Goal: Find contact information: Find contact information

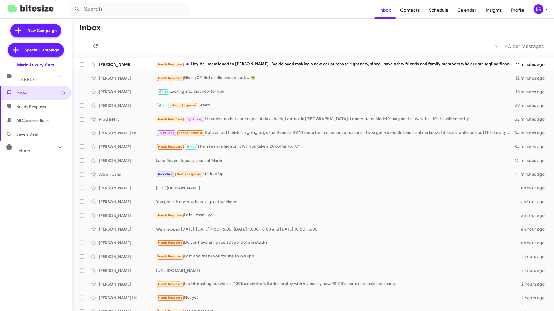
click at [543, 7] on div "BR" at bounding box center [539, 9] width 10 height 10
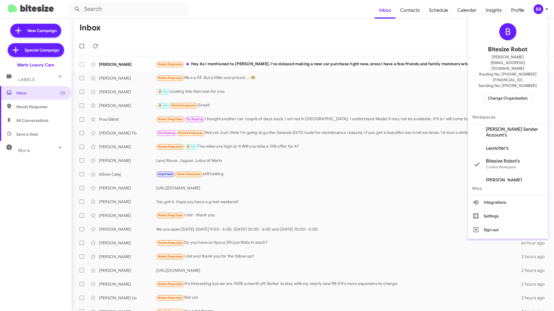
click at [522, 86] on div "B Bitesize Robot [PERSON_NAME][EMAIL_ADDRESS][DOMAIN_NAME] Routing No: [PHONE_N…" at bounding box center [508, 63] width 80 height 94
click at [518, 93] on span "Change Organization" at bounding box center [508, 98] width 40 height 10
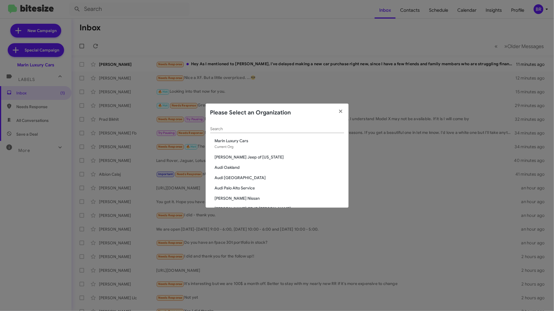
click at [292, 125] on div "Search" at bounding box center [277, 127] width 134 height 11
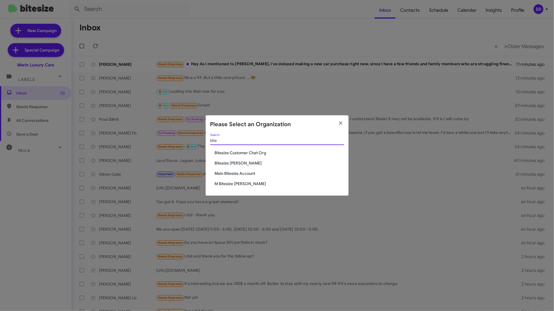
type input "bite"
click at [256, 150] on span "Bitesize Customer Chat Org" at bounding box center [279, 153] width 129 height 6
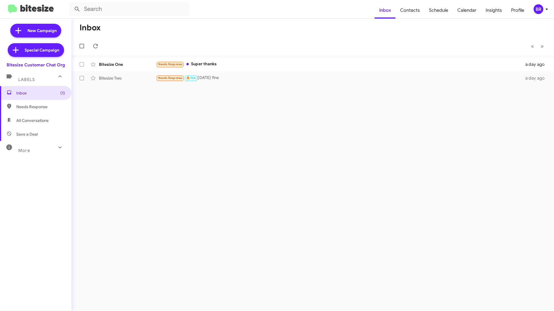
click at [544, 10] on icon at bounding box center [547, 9] width 7 height 7
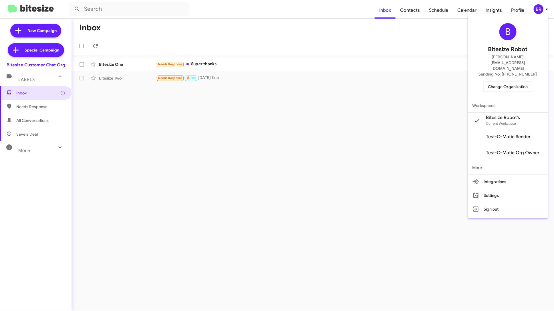
drag, startPoint x: 539, startPoint y: 64, endPoint x: 505, endPoint y: 65, distance: 34.1
click at [505, 65] on div "B Bitesize Robot edward+test1@bitesize.co Sending No: +1 (847) 999-7848 Change …" at bounding box center [508, 57] width 80 height 82
copy span "+1 (847) 999-7848"
click at [296, 145] on div at bounding box center [277, 155] width 554 height 311
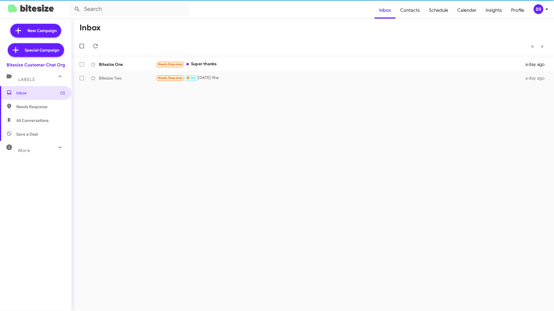
click at [46, 118] on span "All Conversations" at bounding box center [32, 121] width 32 height 6
type input "in:all-conversations"
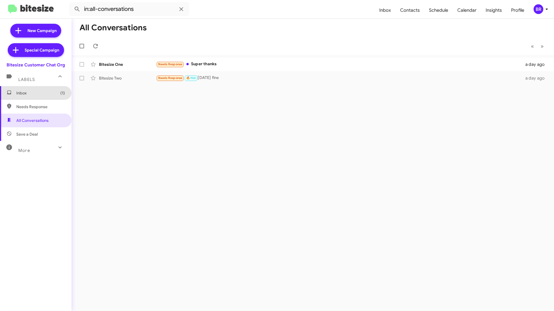
click at [41, 92] on span "Inbox (1)" at bounding box center [40, 93] width 49 height 6
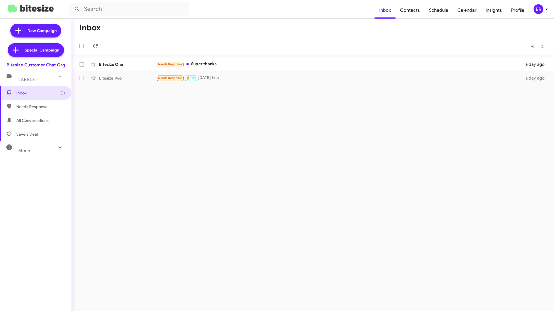
click at [50, 119] on span "All Conversations" at bounding box center [36, 121] width 72 height 14
type input "in:all-conversations"
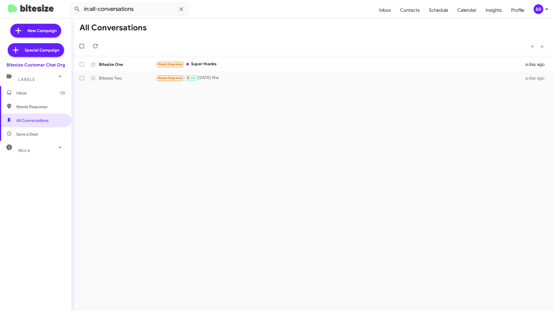
click at [544, 9] on icon at bounding box center [547, 9] width 7 height 7
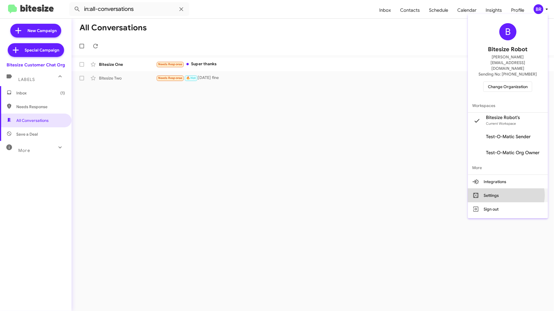
click at [507, 189] on button "Settings" at bounding box center [508, 196] width 80 height 14
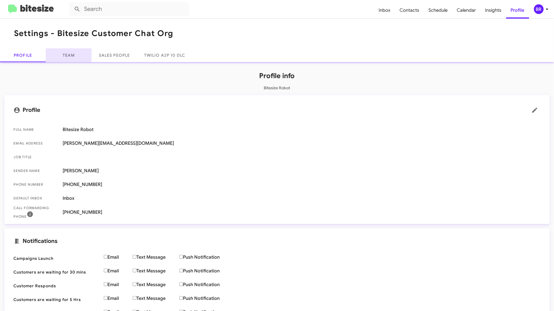
click at [70, 51] on link "Team" at bounding box center [69, 55] width 46 height 14
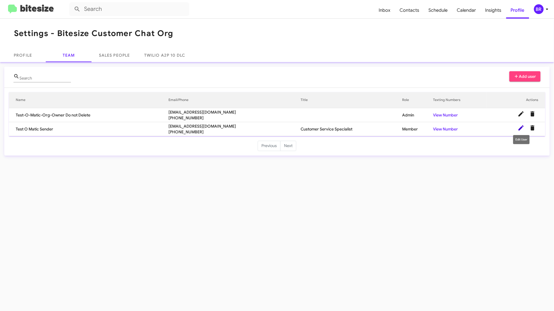
click at [520, 129] on icon at bounding box center [521, 127] width 5 height 5
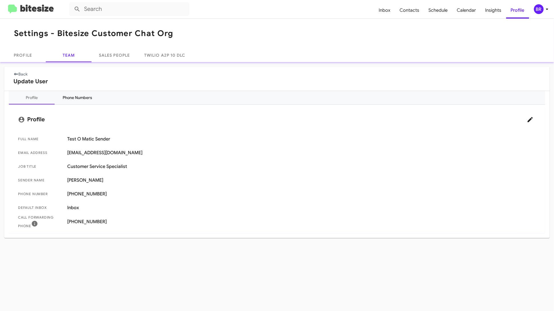
click at [81, 97] on div "Phone Numbers" at bounding box center [77, 98] width 29 height 6
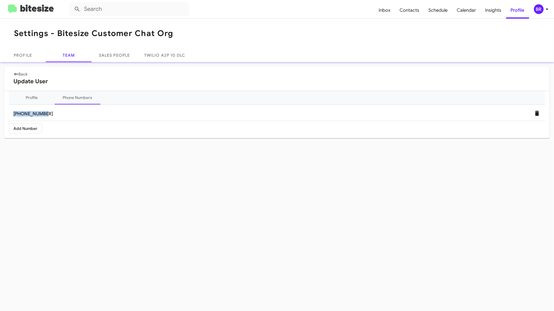
drag, startPoint x: 48, startPoint y: 112, endPoint x: 13, endPoint y: 110, distance: 35.2
click at [13, 110] on span "+18156450088" at bounding box center [277, 114] width 536 height 14
copy span "+18156450088"
click at [548, 9] on icon at bounding box center [547, 9] width 7 height 7
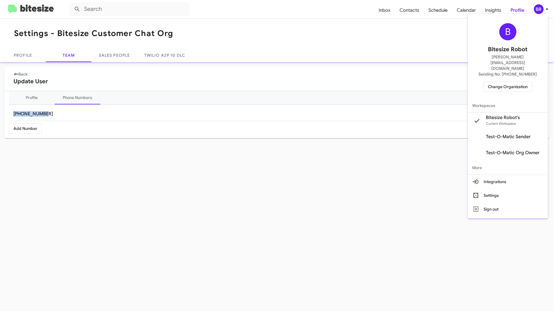
copy span "+18156450088"
click at [25, 73] on div at bounding box center [277, 155] width 554 height 311
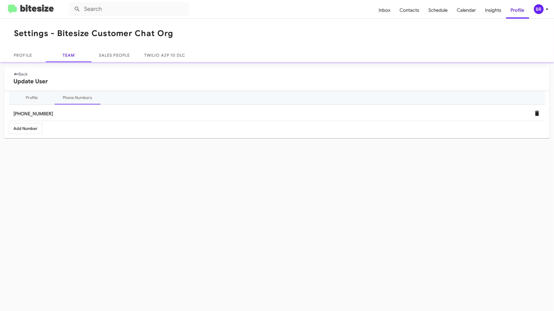
click at [25, 73] on link "Back" at bounding box center [20, 74] width 14 height 5
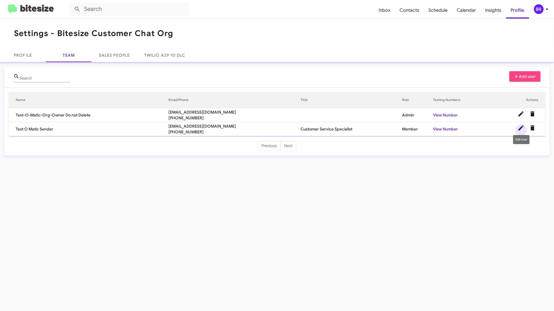
click at [520, 128] on icon at bounding box center [521, 127] width 5 height 5
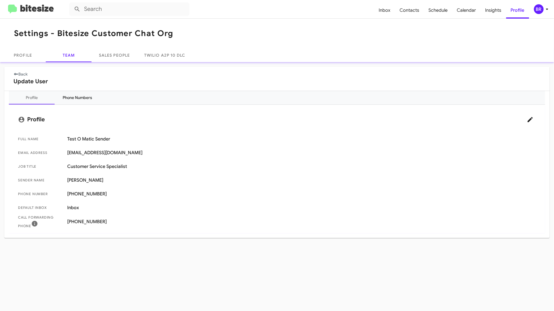
click at [77, 99] on div "Phone Numbers" at bounding box center [77, 98] width 29 height 6
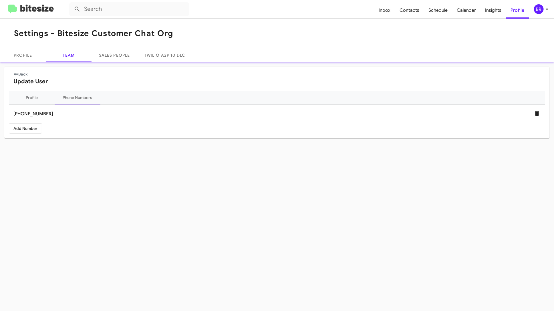
click at [542, 12] on div "BR" at bounding box center [539, 9] width 10 height 10
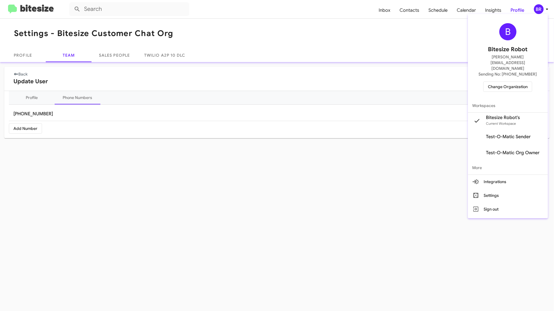
click at [501, 134] on span "Test-O-Matic Sender" at bounding box center [508, 137] width 45 height 6
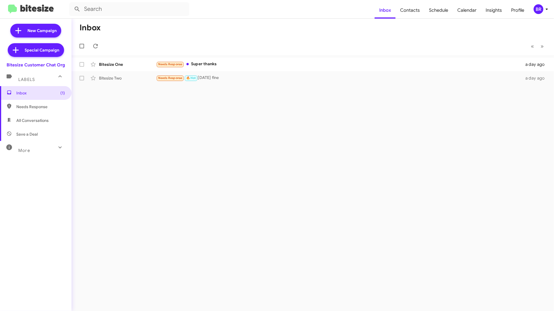
click at [541, 11] on div "BR" at bounding box center [539, 9] width 10 height 10
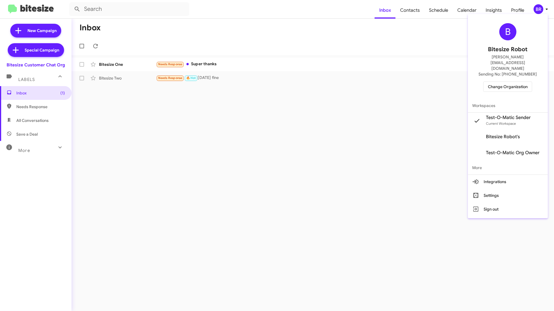
click at [262, 68] on div at bounding box center [277, 155] width 554 height 311
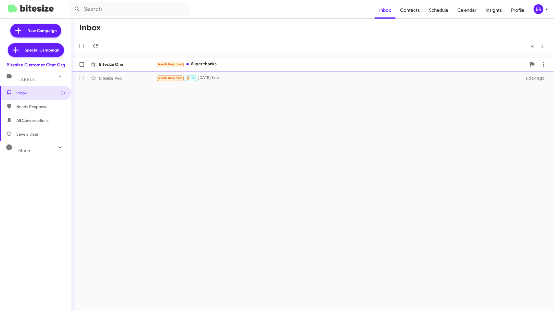
click at [257, 63] on div "Needs Response Super thanks" at bounding box center [341, 64] width 370 height 7
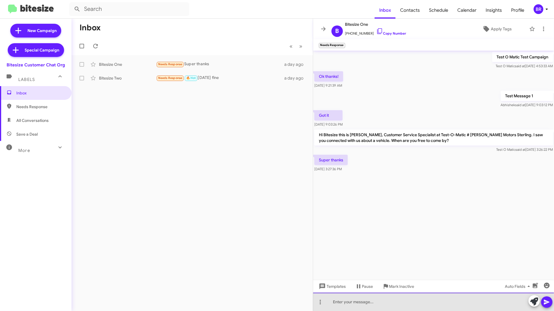
click at [359, 301] on div at bounding box center [433, 302] width 241 height 18
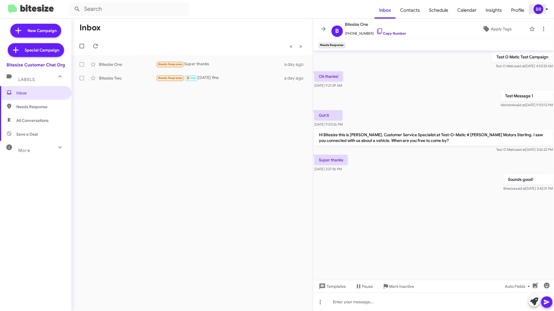
click at [548, 8] on icon at bounding box center [547, 9] width 7 height 7
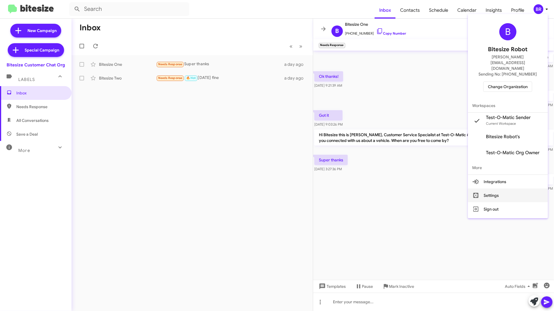
click at [493, 189] on button "Settings" at bounding box center [508, 196] width 80 height 14
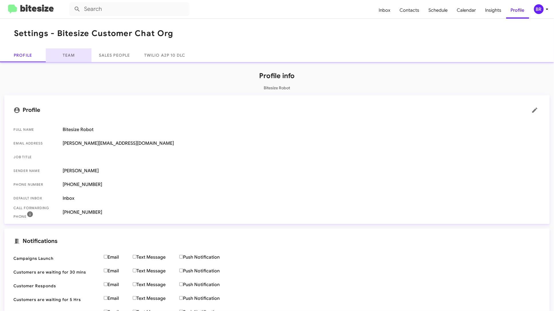
click at [78, 62] on link "Team" at bounding box center [69, 55] width 46 height 14
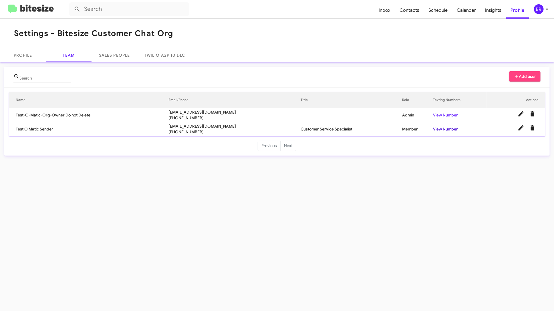
click at [458, 127] on link "View Number" at bounding box center [445, 128] width 25 height 5
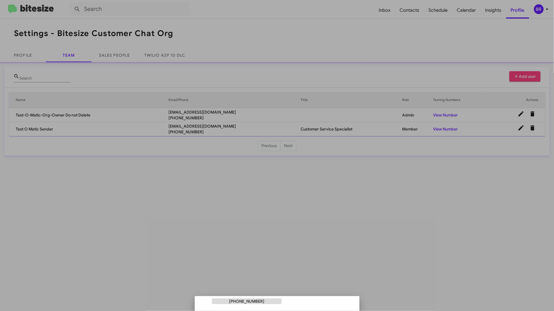
click at [262, 302] on div "+18156450088" at bounding box center [247, 301] width 70 height 6
copy div "+18156450088"
